Goal: Information Seeking & Learning: Understand process/instructions

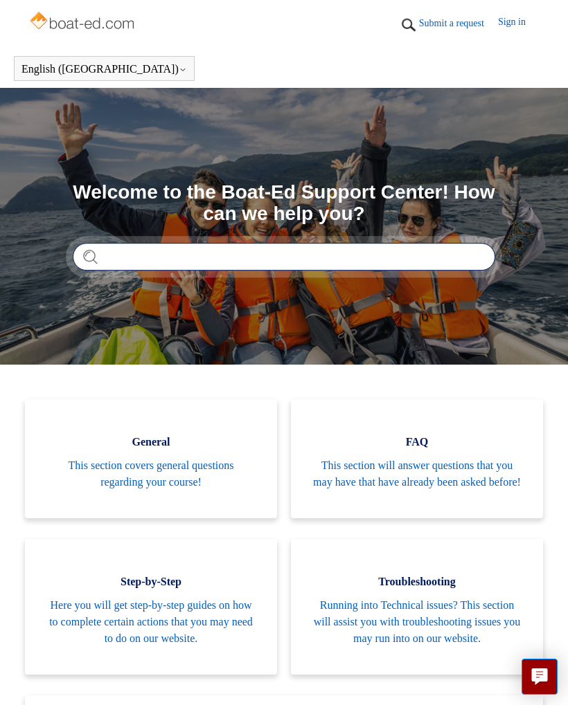
click at [229, 262] on input "Search" at bounding box center [284, 257] width 422 height 28
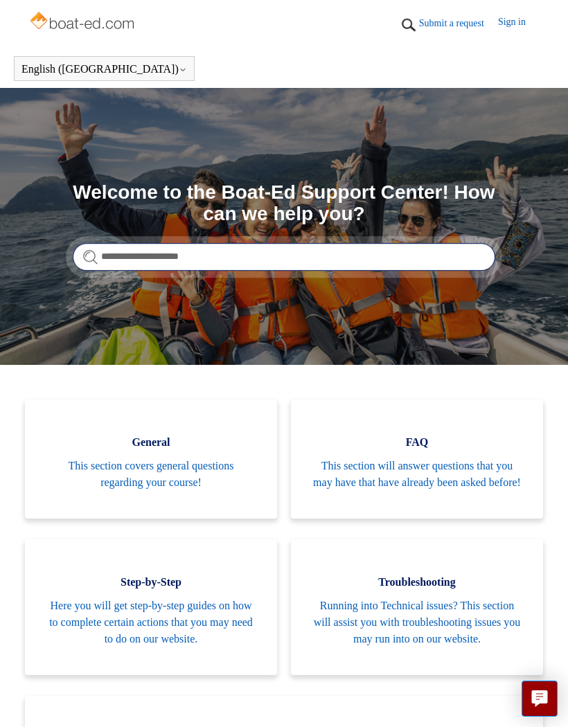
type input "**********"
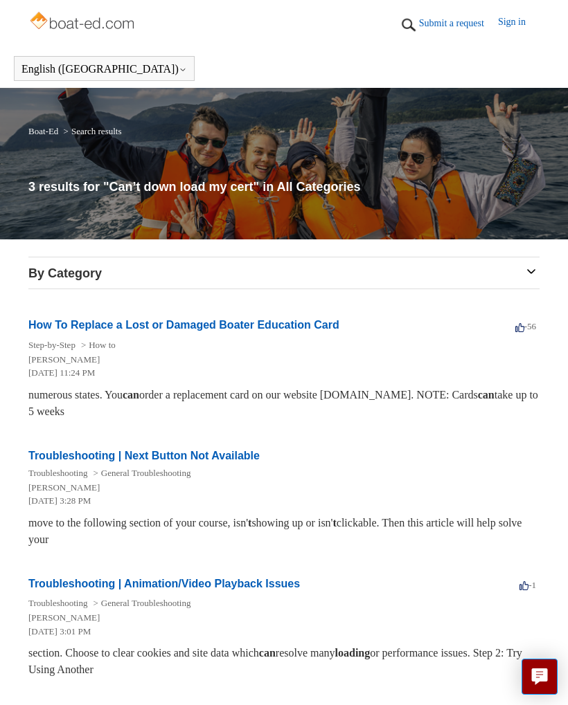
click at [532, 271] on h3 "By Category" at bounding box center [283, 273] width 511 height 19
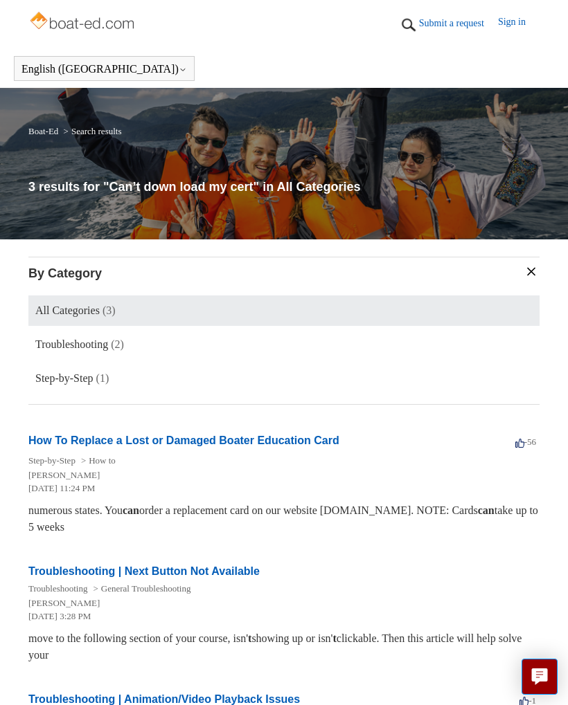
click at [100, 341] on span "Troubleshooting" at bounding box center [71, 345] width 73 height 12
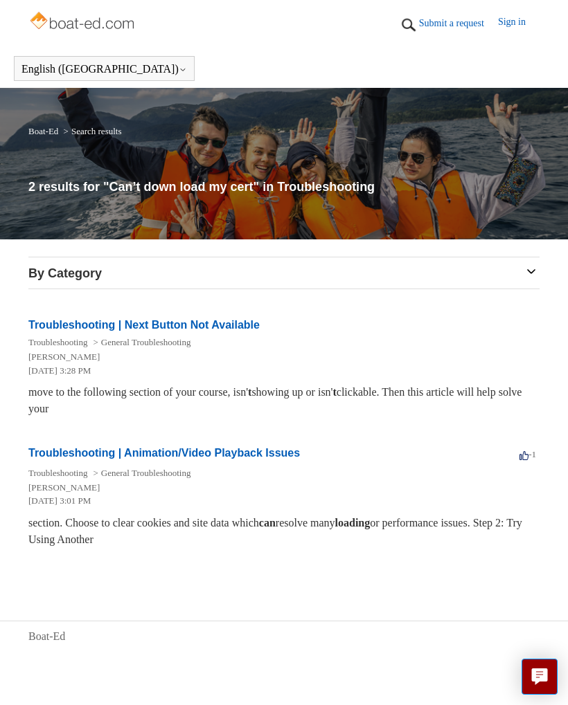
click at [539, 275] on h3 "By Category" at bounding box center [283, 273] width 511 height 19
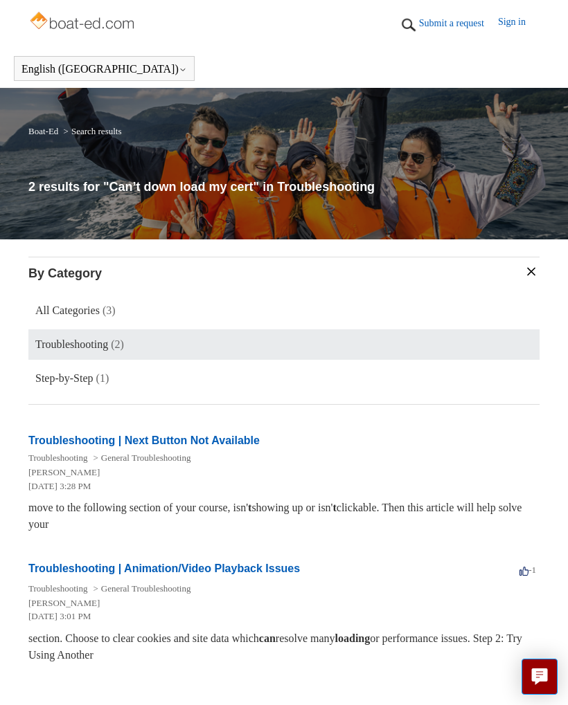
click at [251, 189] on h1 "2 results for "Can’t down load my cert" in Troubleshooting" at bounding box center [283, 187] width 511 height 19
click at [528, 268] on h3 "By Category" at bounding box center [283, 273] width 511 height 19
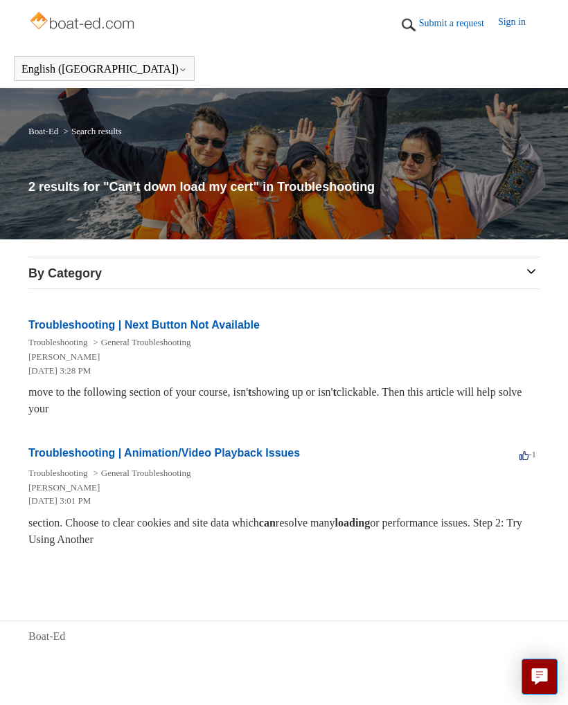
click at [125, 183] on h1 "2 results for "Can’t down load my cert" in Troubleshooting" at bounding box center [283, 187] width 511 height 19
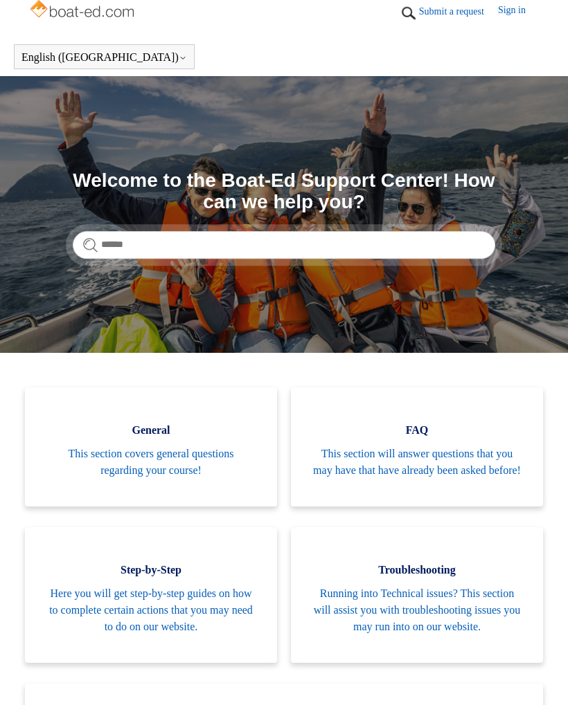
scroll to position [11, 0]
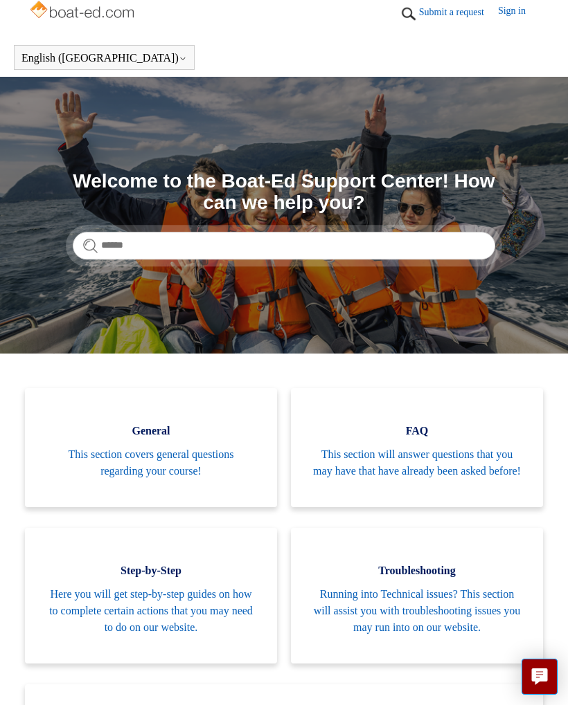
click at [422, 620] on span "Running into Technical issues? This section will assist you with troubleshootin…" at bounding box center [417, 611] width 210 height 50
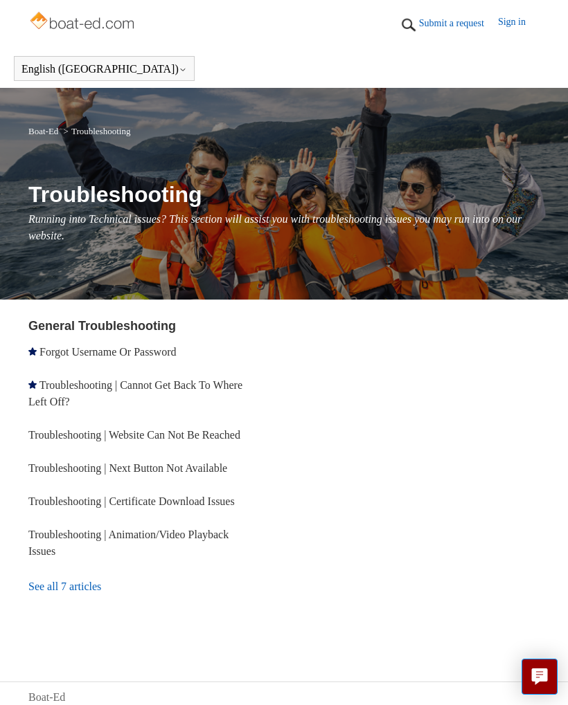
click at [179, 507] on link "Troubleshooting | Certificate Download Issues" at bounding box center [131, 502] width 206 height 12
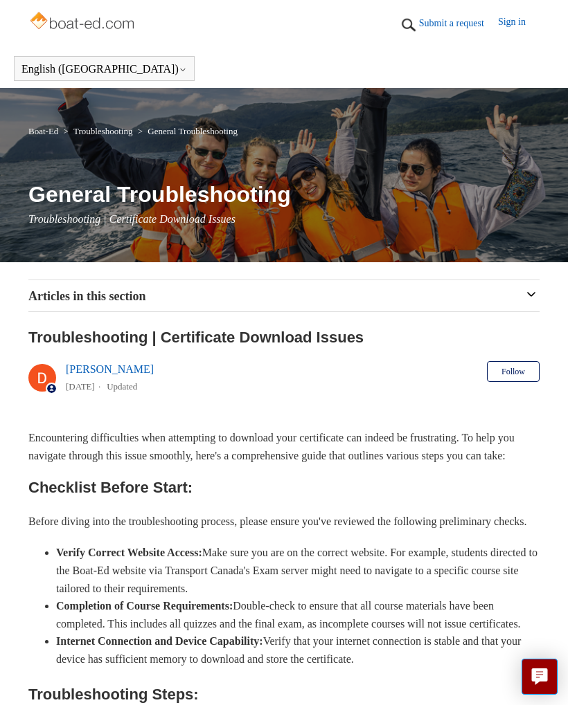
click at [517, 15] on link "Sign in" at bounding box center [519, 25] width 42 height 21
